Goal: Transaction & Acquisition: Purchase product/service

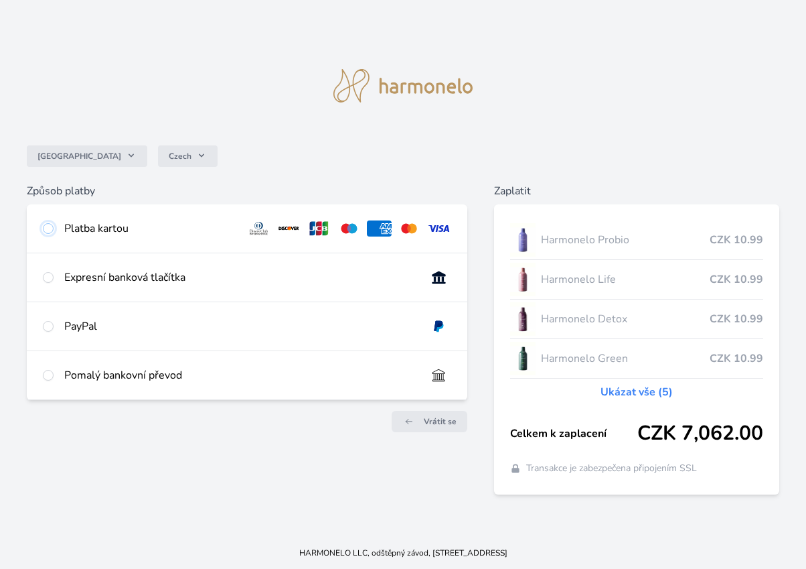
click at [48, 228] on input "radio" at bounding box center [48, 228] width 11 height 11
radio input "true"
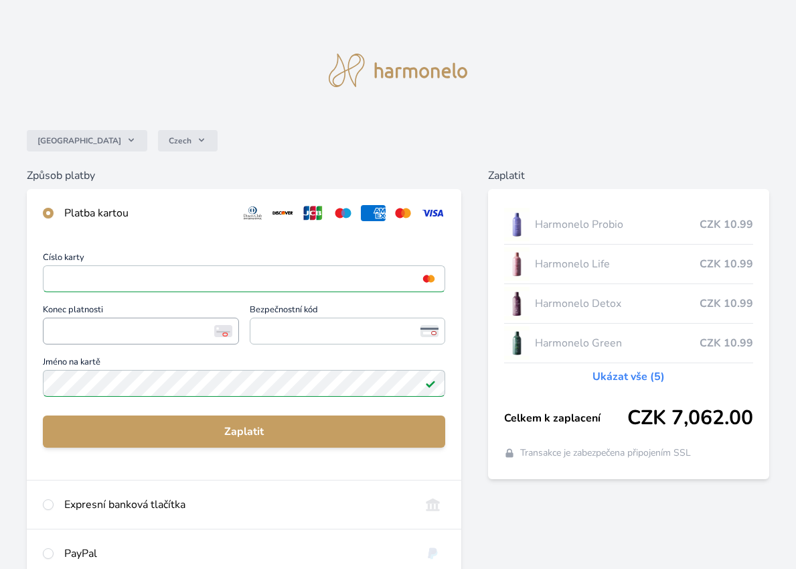
click at [48, 329] on span "<p>Your browser does not support iframes.</p>" at bounding box center [141, 331] width 196 height 27
click at [254, 330] on span "<p>Your browser does not support iframes.</p>" at bounding box center [348, 331] width 196 height 27
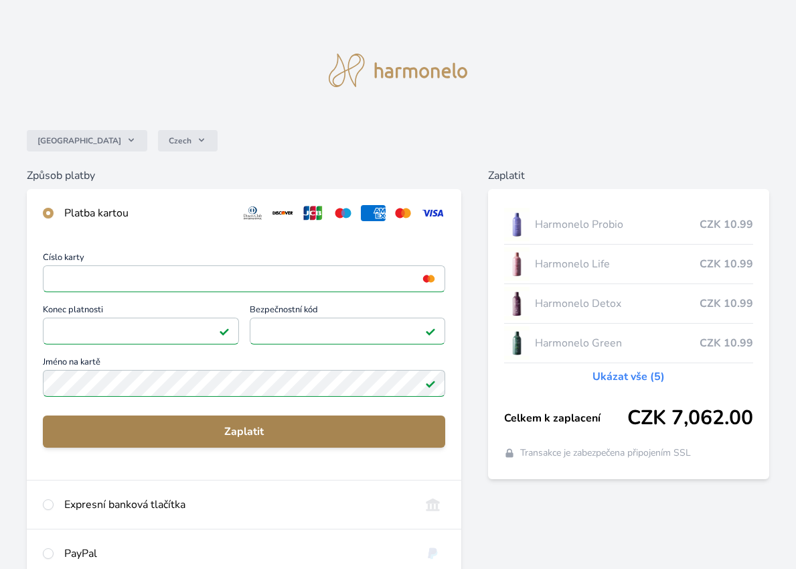
click at [238, 429] on span "Zaplatit" at bounding box center [244, 431] width 381 height 16
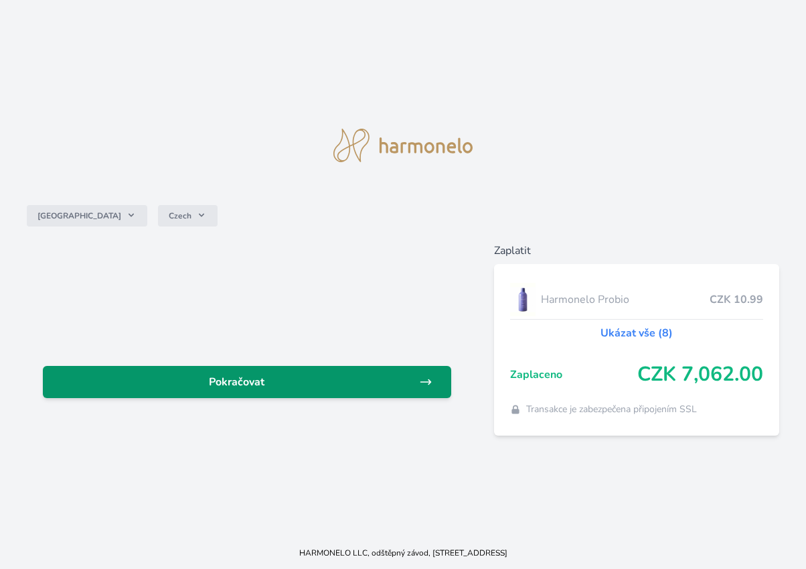
click at [230, 381] on span "Pokračovat" at bounding box center [237, 382] width 366 height 16
